Goal: Task Accomplishment & Management: Manage account settings

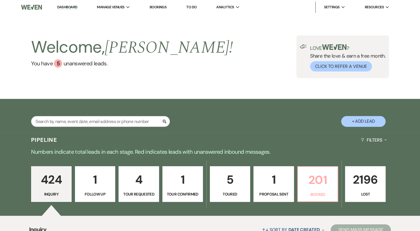
click at [309, 190] on link "201 Booked" at bounding box center [317, 185] width 41 height 36
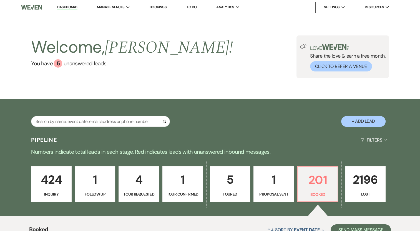
click at [175, 186] on p "1" at bounding box center [182, 180] width 33 height 19
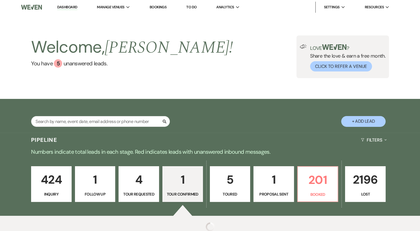
select select "4"
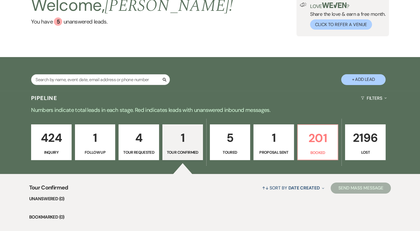
scroll to position [38, 0]
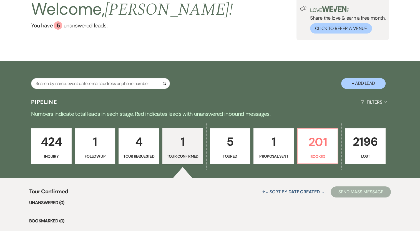
click at [136, 147] on p "4" at bounding box center [138, 142] width 33 height 19
select select "2"
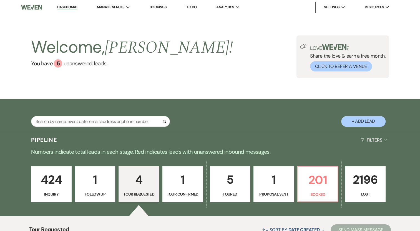
click at [68, 9] on link "Dashboard" at bounding box center [67, 7] width 20 height 5
